Goal: Task Accomplishment & Management: Complete application form

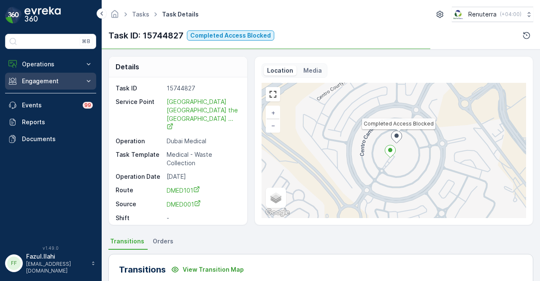
click at [74, 81] on p "Engagement" at bounding box center [50, 81] width 57 height 8
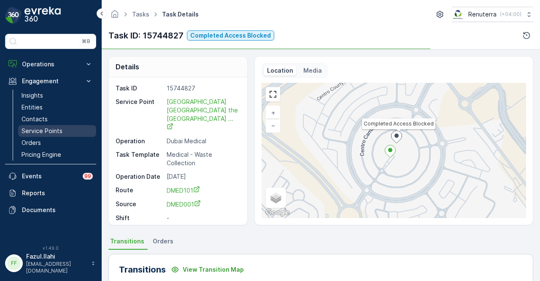
click at [69, 134] on link "Service Points" at bounding box center [57, 131] width 78 height 12
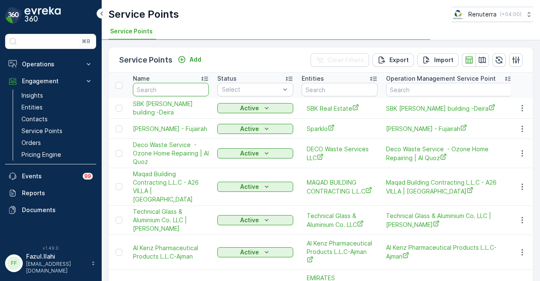
click at [181, 91] on input "text" at bounding box center [171, 90] width 76 height 14
type input "agate"
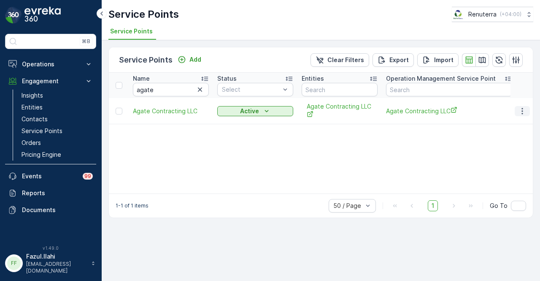
click at [516, 107] on button "button" at bounding box center [522, 111] width 15 height 10
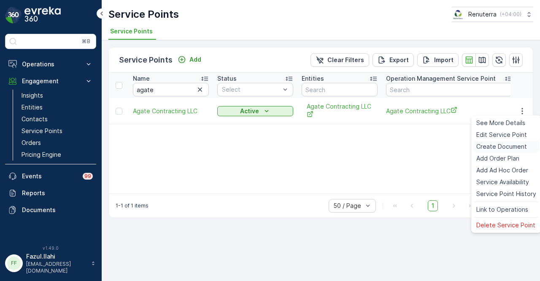
click at [519, 141] on div "Create Document" at bounding box center [506, 147] width 67 height 12
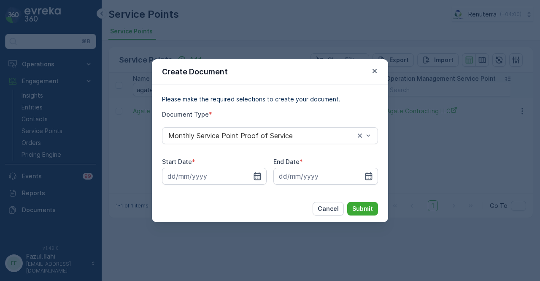
click at [260, 178] on icon "button" at bounding box center [257, 176] width 7 height 8
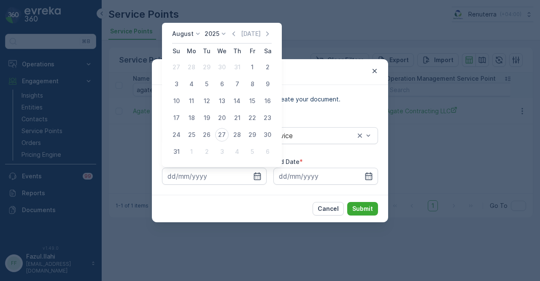
click at [231, 40] on div "August 2025 Today" at bounding box center [222, 37] width 100 height 14
click at [235, 33] on icon "button" at bounding box center [234, 33] width 3 height 5
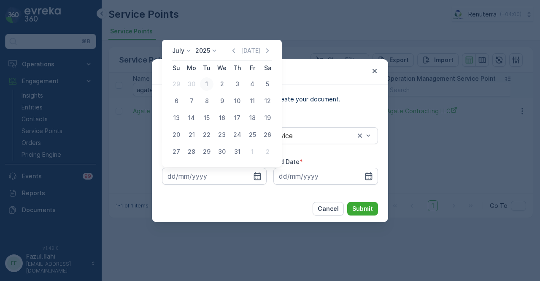
click at [205, 83] on div "1" at bounding box center [207, 84] width 14 height 14
type input "01.07.2025"
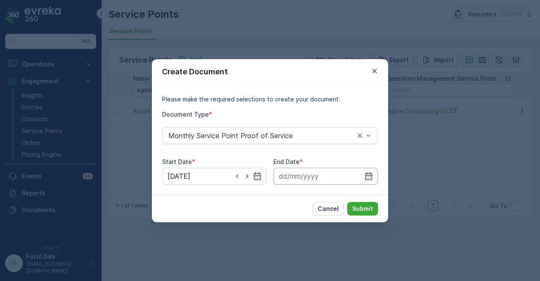
click at [373, 178] on input at bounding box center [325, 176] width 105 height 17
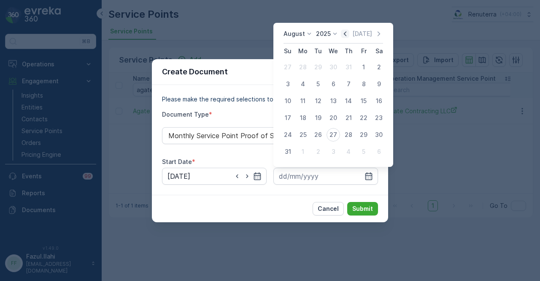
click at [349, 33] on icon "button" at bounding box center [345, 34] width 8 height 8
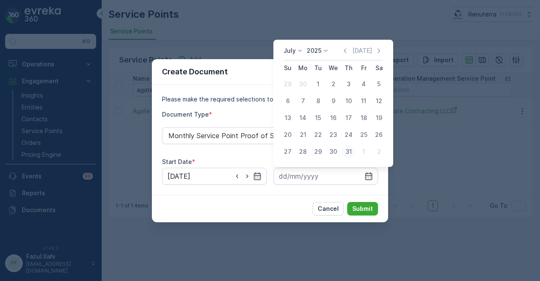
click at [344, 146] on div "31" at bounding box center [349, 152] width 14 height 14
type input "31.07.2025"
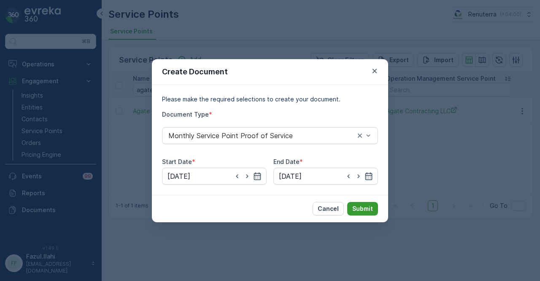
click at [362, 213] on button "Submit" at bounding box center [362, 209] width 31 height 14
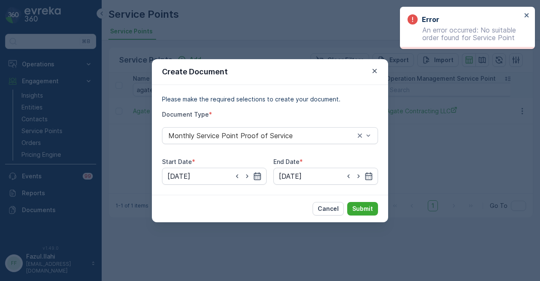
click at [255, 176] on icon "button" at bounding box center [257, 176] width 8 height 8
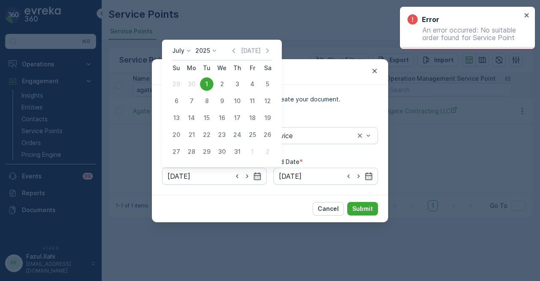
click at [265, 46] on div "July 2025 Today Su Mo Tu We Th Fr Sa 29 30 1 2 3 4 5 6 7 8 9 10 11 12 13 14 15 …" at bounding box center [222, 103] width 120 height 127
click at [269, 50] on icon "button" at bounding box center [267, 50] width 8 height 8
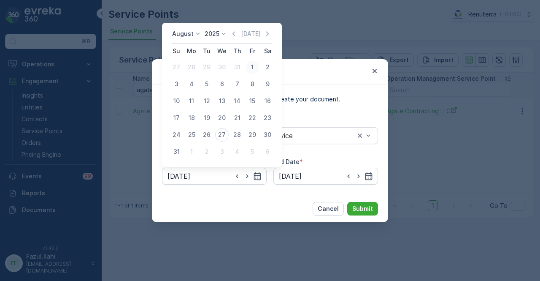
click at [251, 65] on div "1" at bounding box center [253, 67] width 14 height 14
type input "01.08.2025"
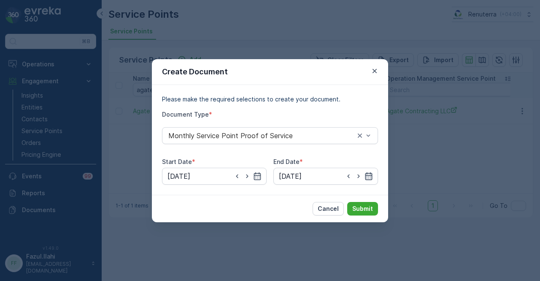
click at [368, 174] on icon "button" at bounding box center [369, 176] width 8 height 8
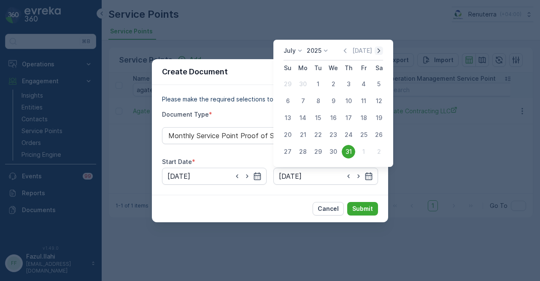
click at [382, 51] on icon "button" at bounding box center [379, 50] width 8 height 8
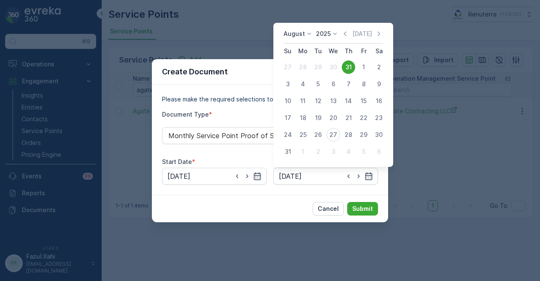
drag, startPoint x: 285, startPoint y: 152, endPoint x: 341, endPoint y: 198, distance: 72.5
click at [286, 152] on div "31" at bounding box center [288, 152] width 14 height 14
type input "31.08.2025"
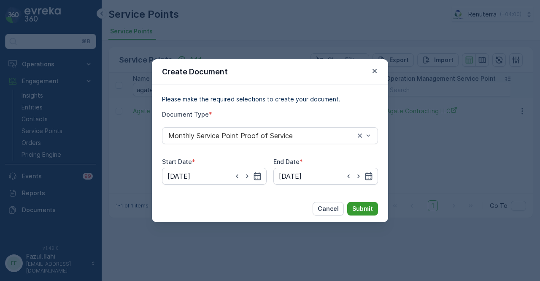
click at [361, 202] on button "Submit" at bounding box center [362, 209] width 31 height 14
click at [378, 70] on icon "button" at bounding box center [375, 71] width 8 height 8
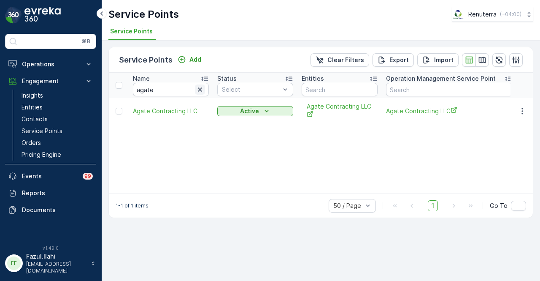
click at [200, 86] on icon "button" at bounding box center [200, 89] width 8 height 8
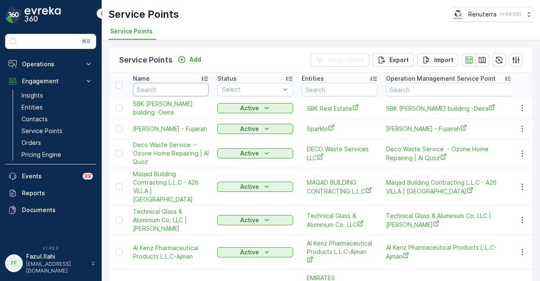
click at [177, 84] on input "text" at bounding box center [171, 90] width 76 height 14
type input "agate"
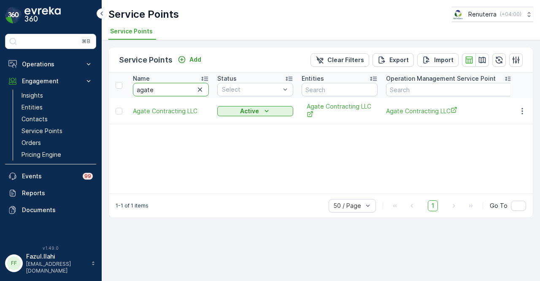
click at [175, 88] on input "agate" at bounding box center [171, 90] width 76 height 14
click at [197, 86] on icon "button" at bounding box center [200, 89] width 8 height 8
click at [184, 88] on input "text" at bounding box center [171, 90] width 76 height 14
type input "a"
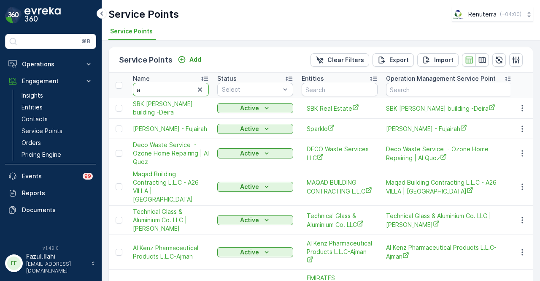
click at [160, 86] on input "a" at bounding box center [171, 90] width 76 height 14
type input "acico"
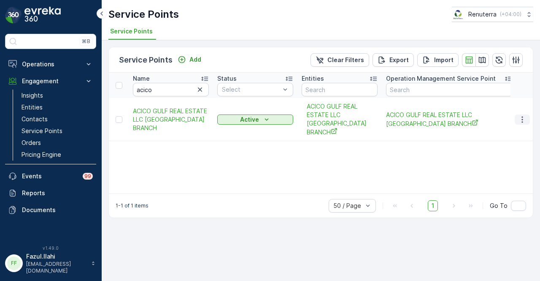
click at [525, 117] on icon "button" at bounding box center [522, 119] width 8 height 8
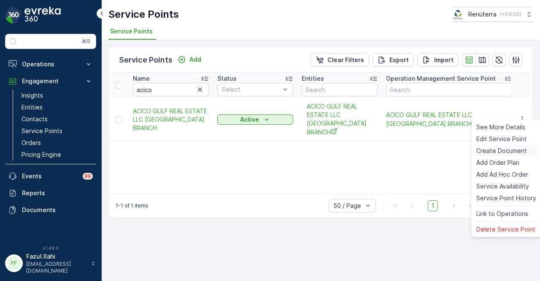
click at [517, 153] on span "Create Document" at bounding box center [501, 150] width 51 height 8
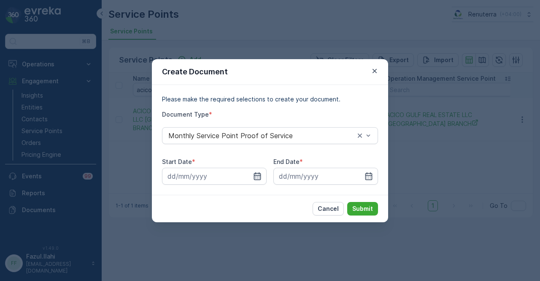
click at [259, 179] on icon "button" at bounding box center [257, 176] width 7 height 8
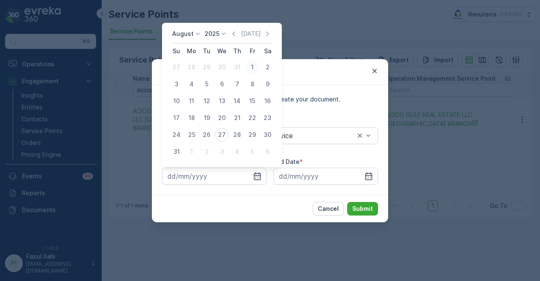
click at [252, 68] on div "1" at bounding box center [253, 67] width 14 height 14
type input "01.08.2025"
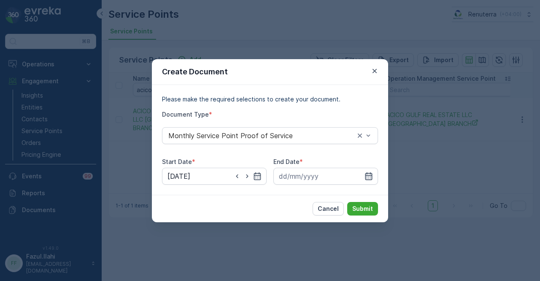
click at [370, 172] on icon "button" at bounding box center [369, 176] width 8 height 8
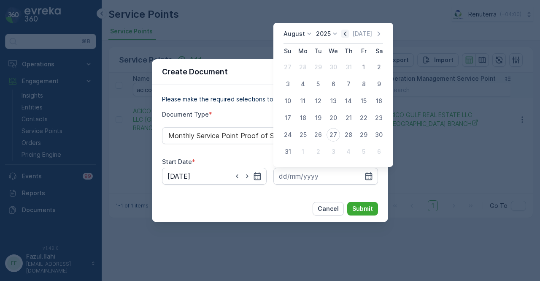
click at [346, 32] on icon "button" at bounding box center [345, 33] width 3 height 5
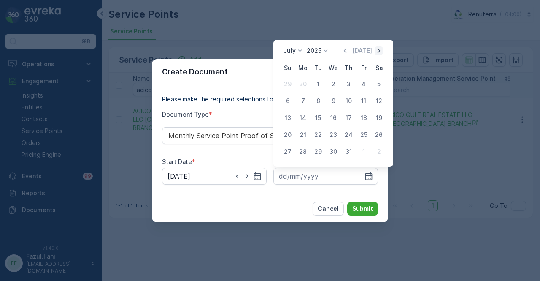
click at [378, 49] on icon "button" at bounding box center [379, 50] width 3 height 5
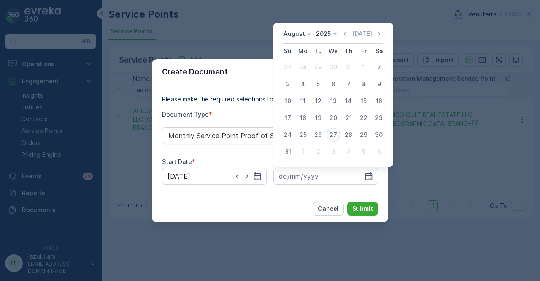
click at [334, 135] on div "27" at bounding box center [334, 135] width 14 height 14
type input "27.08.2025"
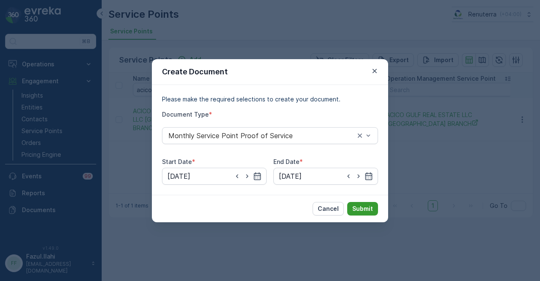
drag, startPoint x: 363, startPoint y: 216, endPoint x: 364, endPoint y: 209, distance: 6.9
click at [363, 215] on div "Cancel Submit" at bounding box center [270, 208] width 236 height 27
click at [364, 208] on p "Submit" at bounding box center [362, 208] width 21 height 8
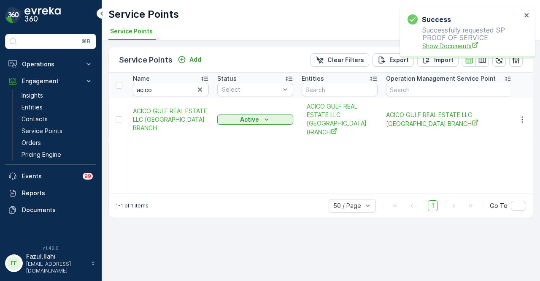
click at [452, 48] on span "Show Documents" at bounding box center [471, 45] width 99 height 9
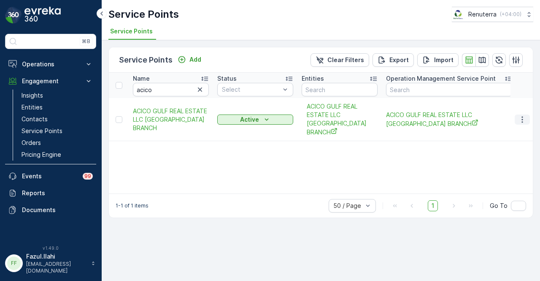
click at [520, 115] on icon "button" at bounding box center [522, 119] width 8 height 8
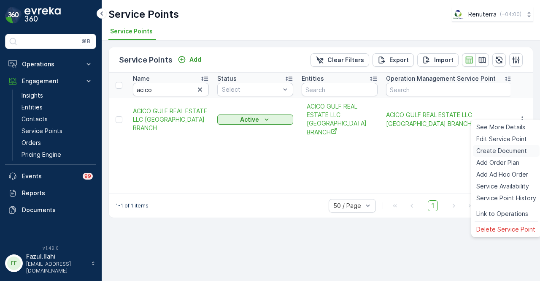
click at [521, 146] on span "Create Document" at bounding box center [501, 150] width 51 height 8
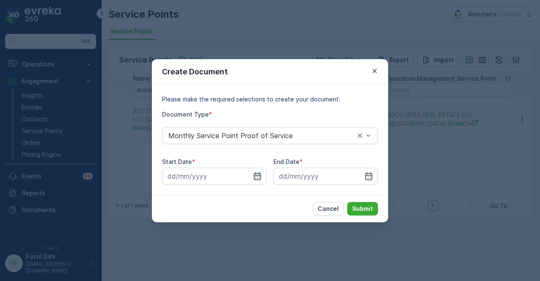
click at [257, 174] on icon "button" at bounding box center [257, 176] width 8 height 8
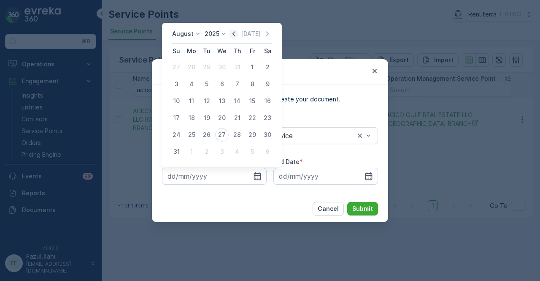
click at [235, 34] on icon "button" at bounding box center [234, 33] width 3 height 5
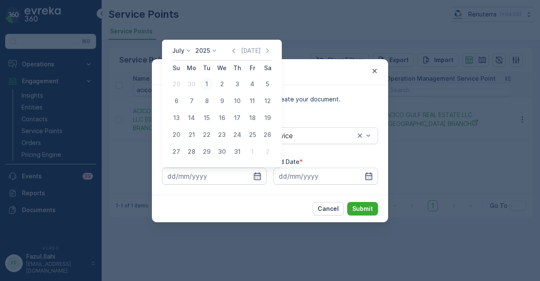
click at [207, 87] on div "1" at bounding box center [207, 84] width 14 height 14
type input "01.07.2025"
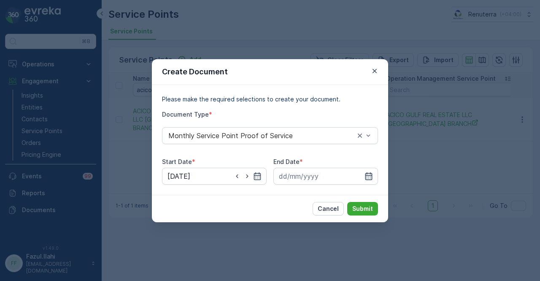
click at [370, 174] on icon "button" at bounding box center [369, 176] width 8 height 8
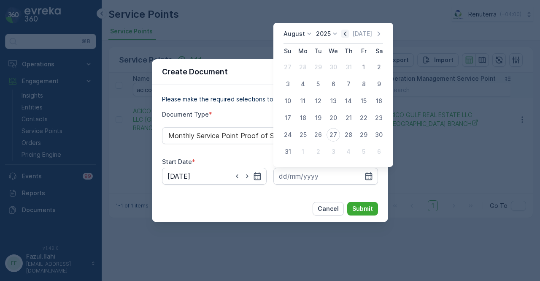
click at [349, 37] on icon "button" at bounding box center [345, 34] width 8 height 8
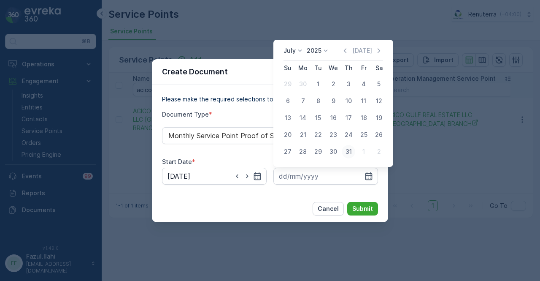
click at [350, 147] on div "31" at bounding box center [349, 152] width 14 height 14
type input "31.07.2025"
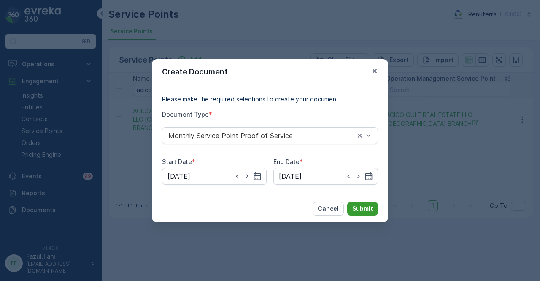
click at [371, 202] on button "Submit" at bounding box center [362, 209] width 31 height 14
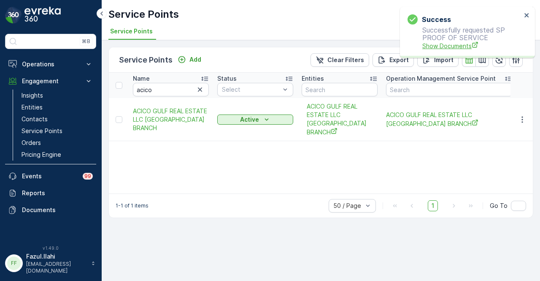
click at [445, 49] on span "Show Documents" at bounding box center [471, 45] width 99 height 9
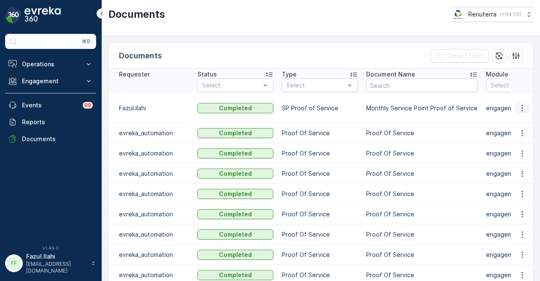
click at [518, 104] on icon "button" at bounding box center [522, 108] width 8 height 8
click at [516, 119] on span "See Details" at bounding box center [520, 115] width 32 height 8
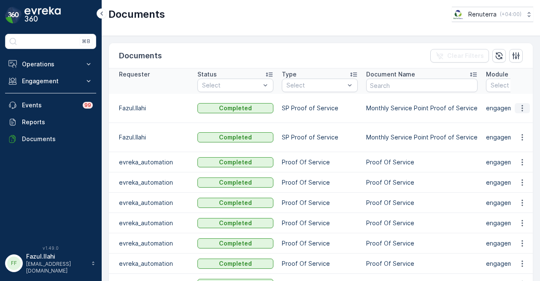
click at [520, 104] on icon "button" at bounding box center [522, 108] width 8 height 8
click at [520, 112] on span "See Details" at bounding box center [520, 115] width 32 height 8
